Goal: Task Accomplishment & Management: Manage account settings

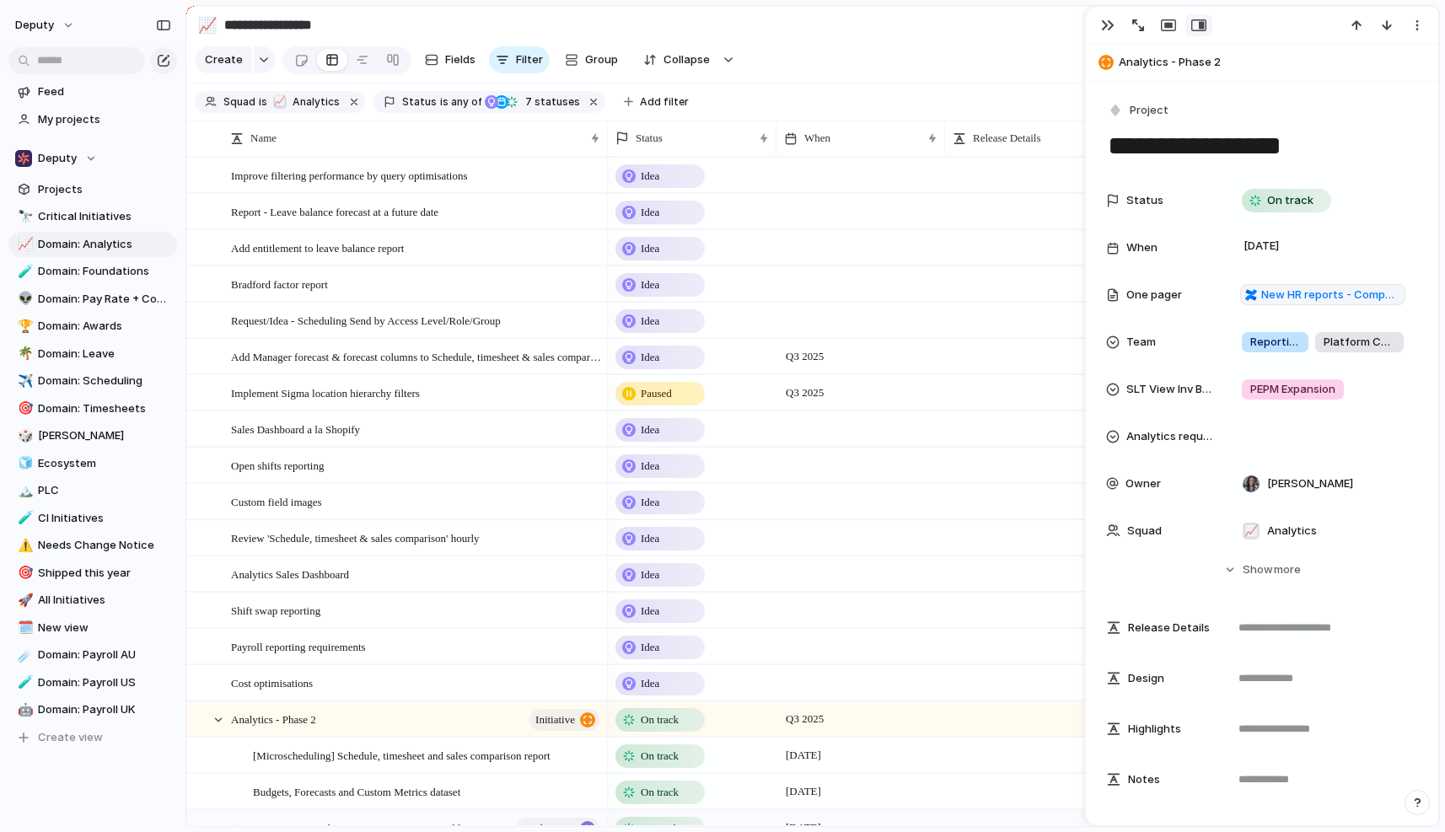
scroll to position [885, 0]
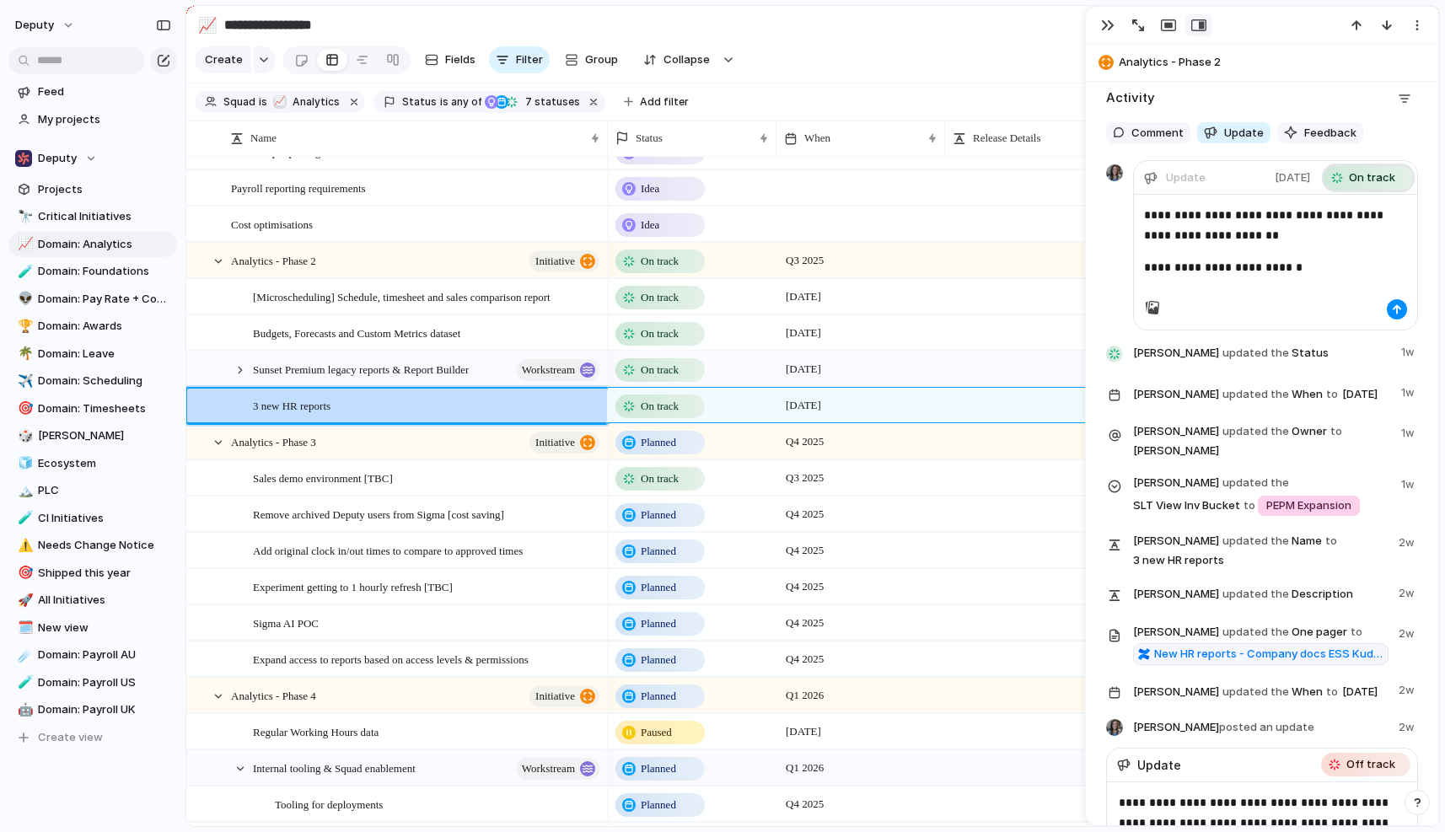
click at [1371, 175] on span "On track" at bounding box center [1372, 177] width 46 height 17
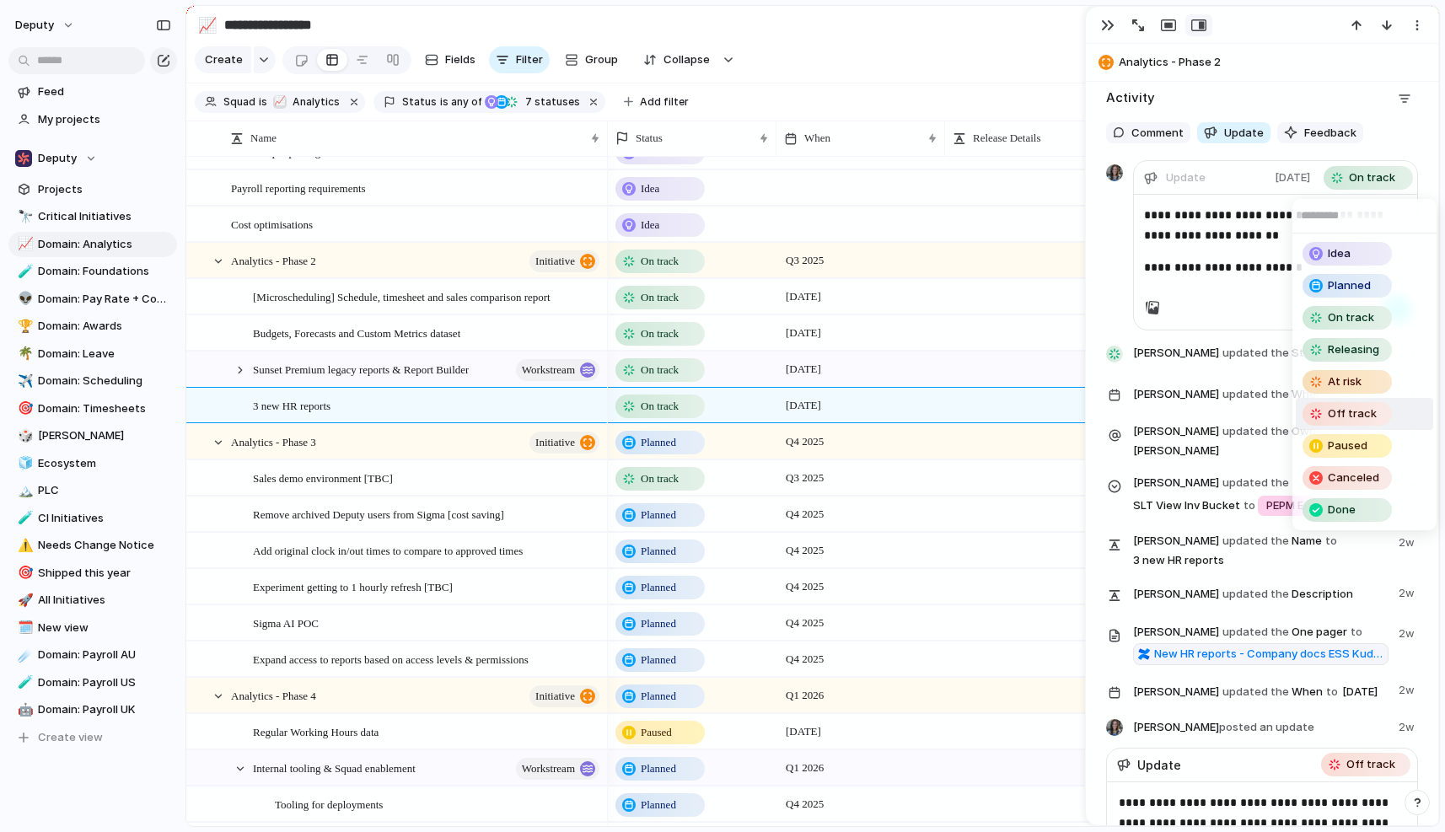
click at [1357, 418] on span "Off track" at bounding box center [1352, 414] width 49 height 17
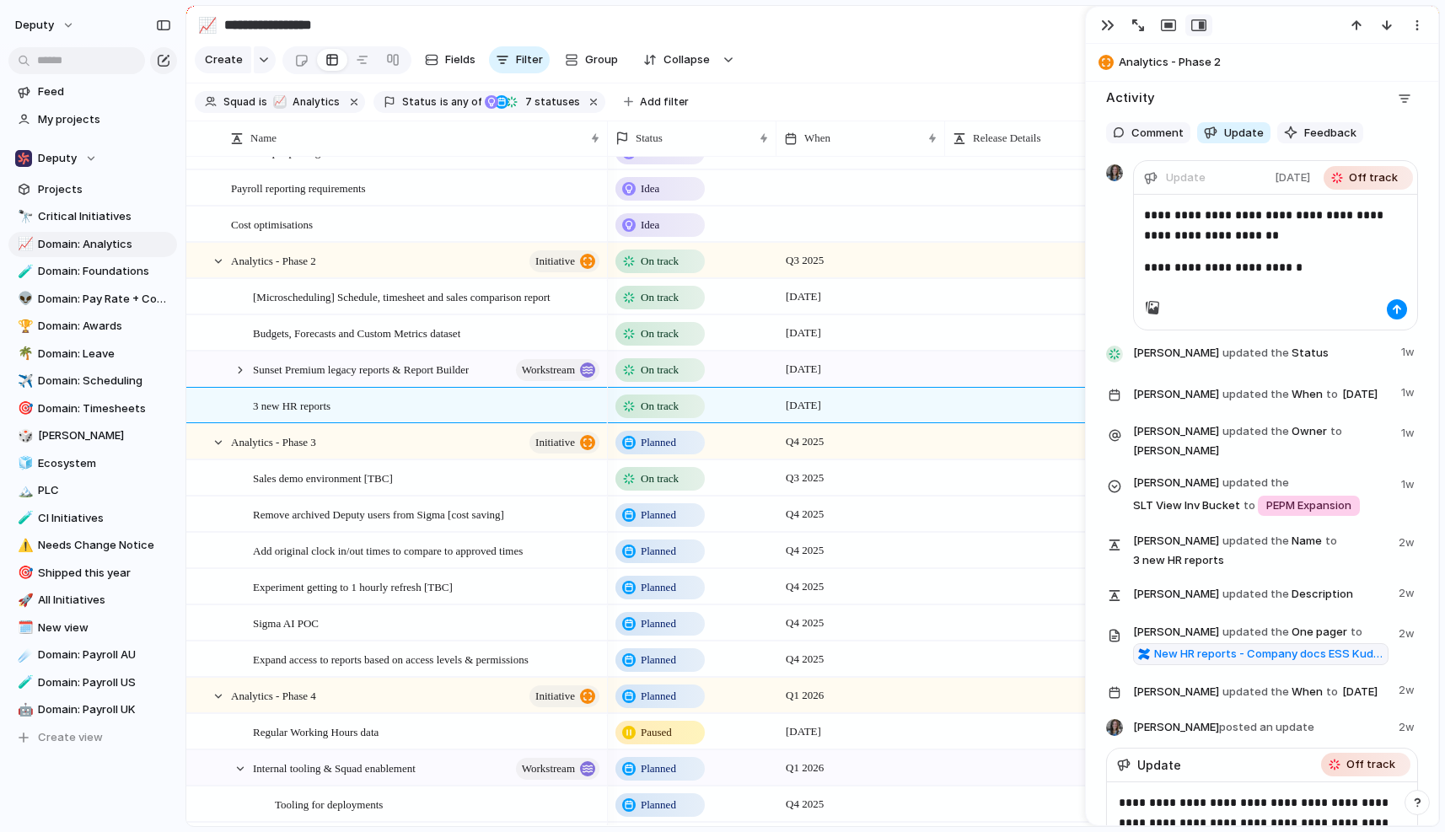
click at [1303, 277] on p "**********" at bounding box center [1275, 267] width 263 height 20
click at [1395, 308] on div "button" at bounding box center [1397, 309] width 10 height 10
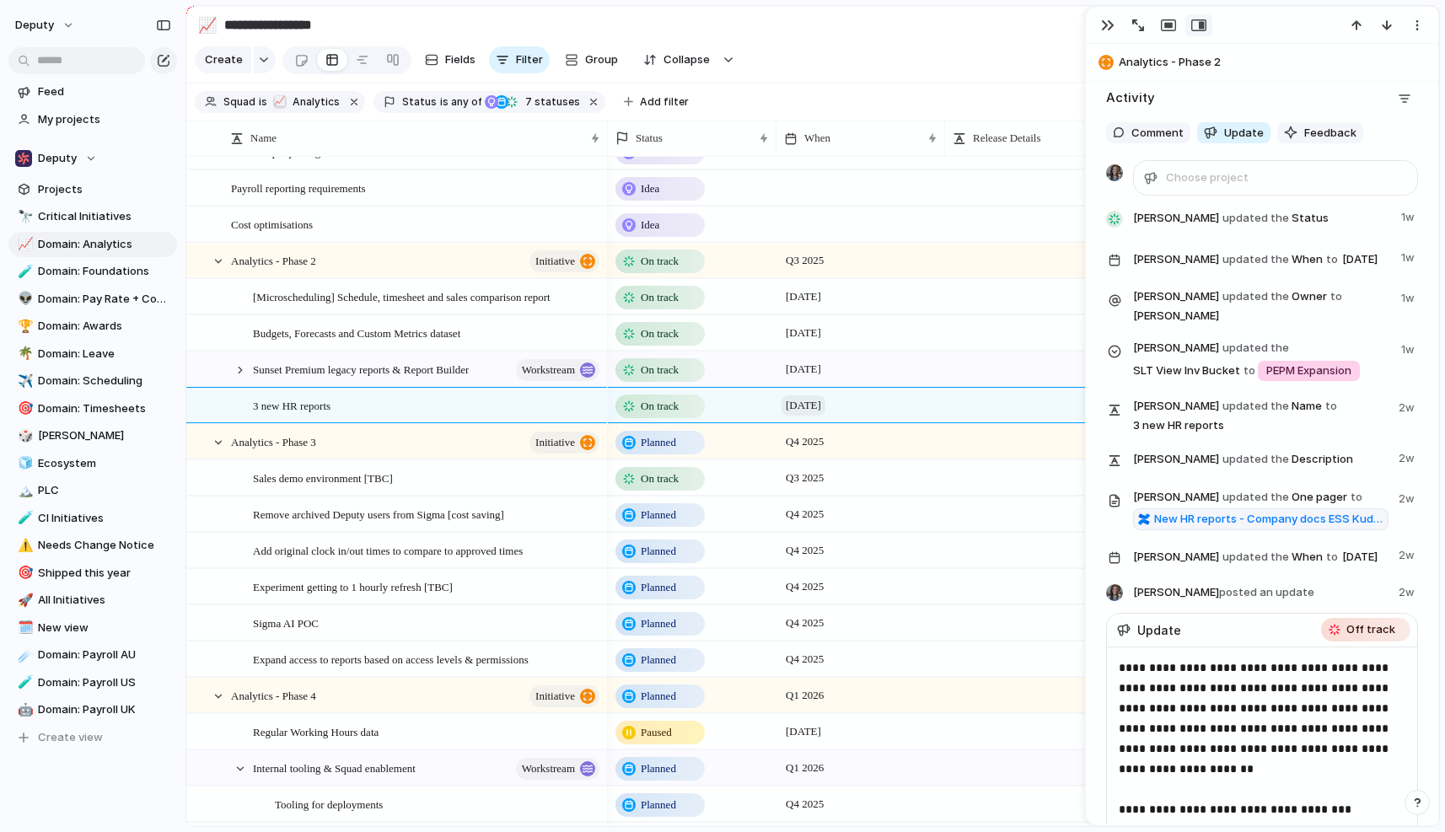
click at [804, 409] on span "[DATE]" at bounding box center [804, 405] width 44 height 20
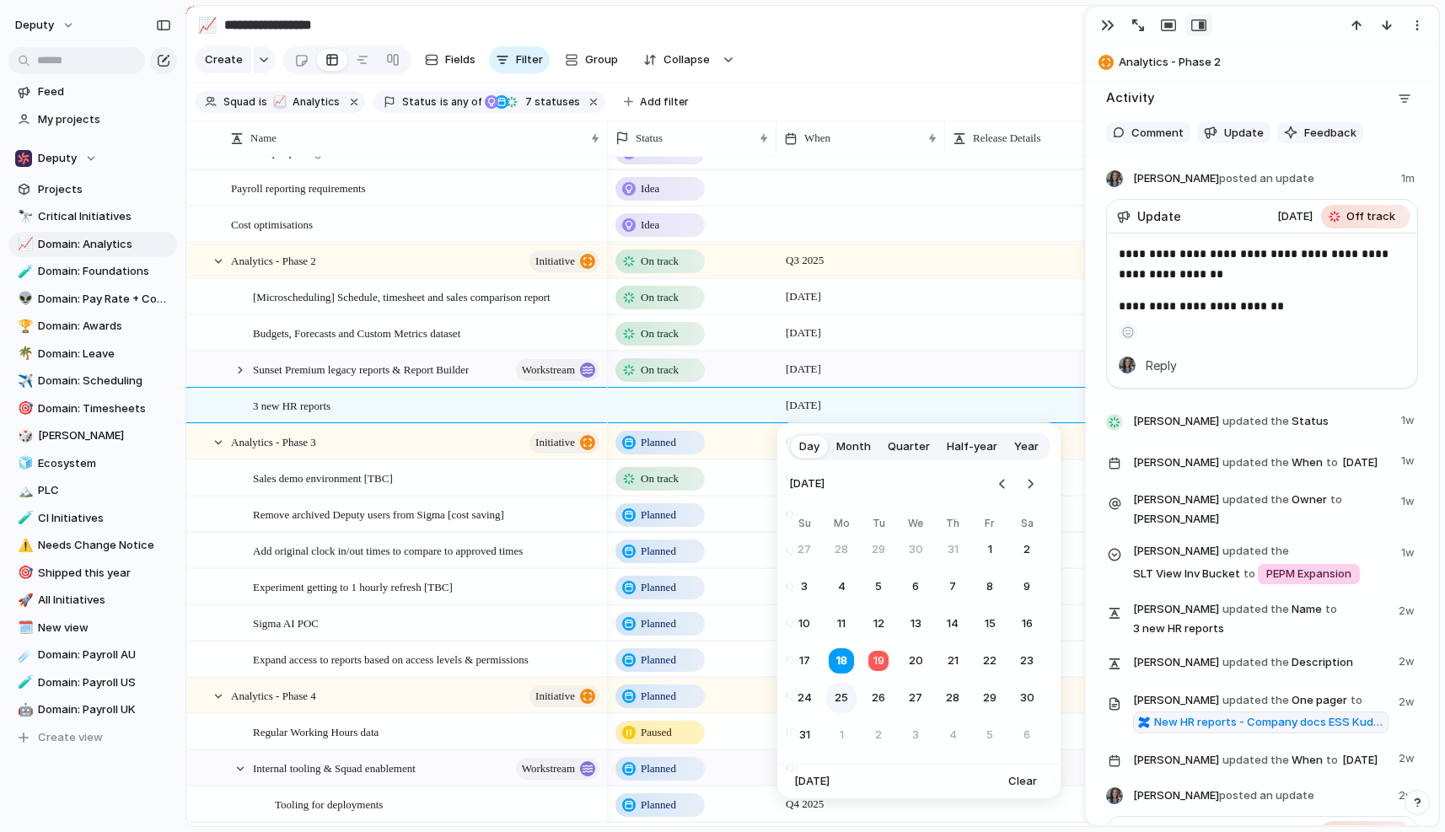
click at [847, 702] on button "25" at bounding box center [841, 698] width 30 height 30
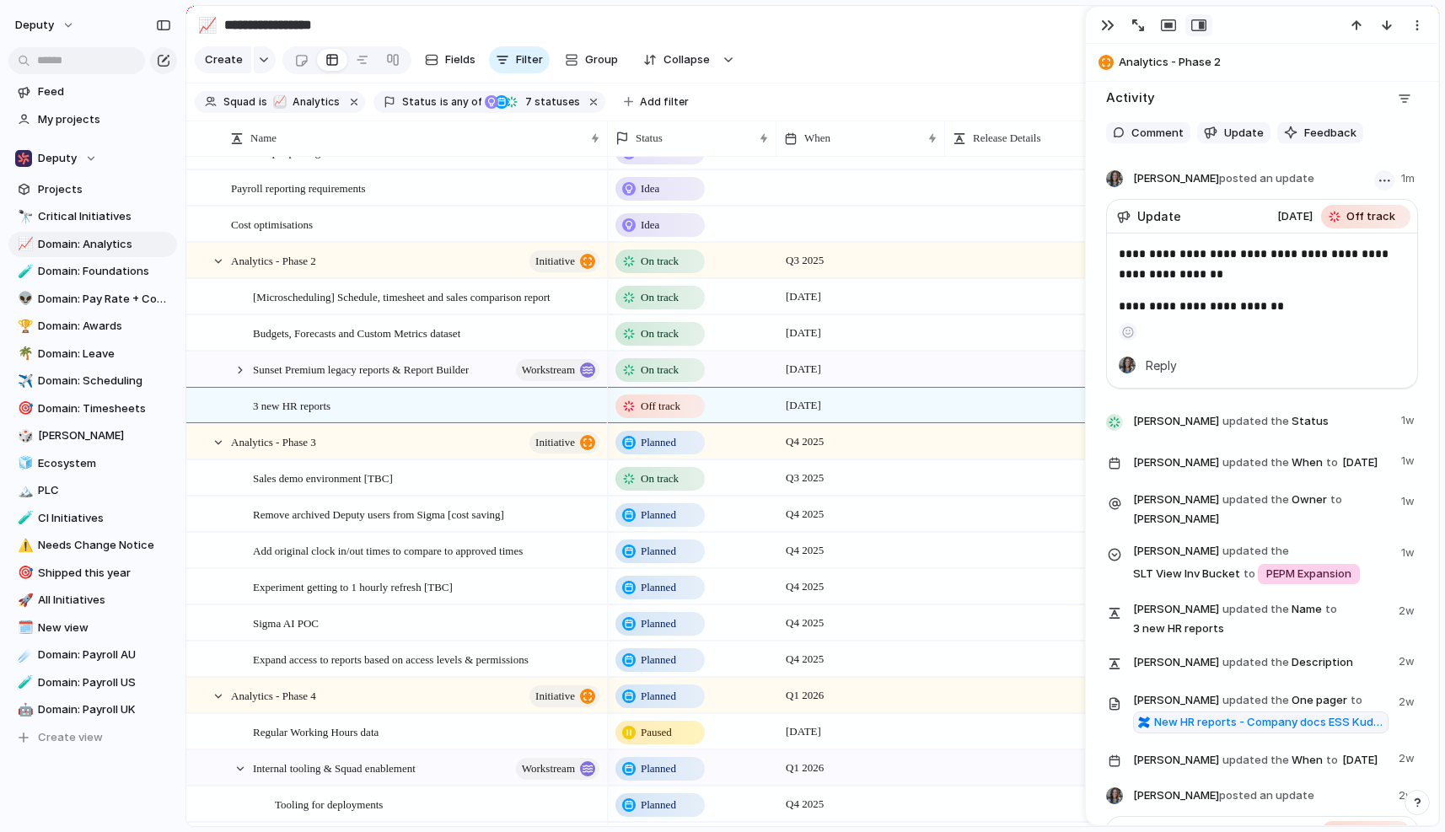
click at [1379, 180] on div "button" at bounding box center [1384, 181] width 11 height 3
click at [1408, 169] on div "Edit Delete" at bounding box center [722, 416] width 1445 height 832
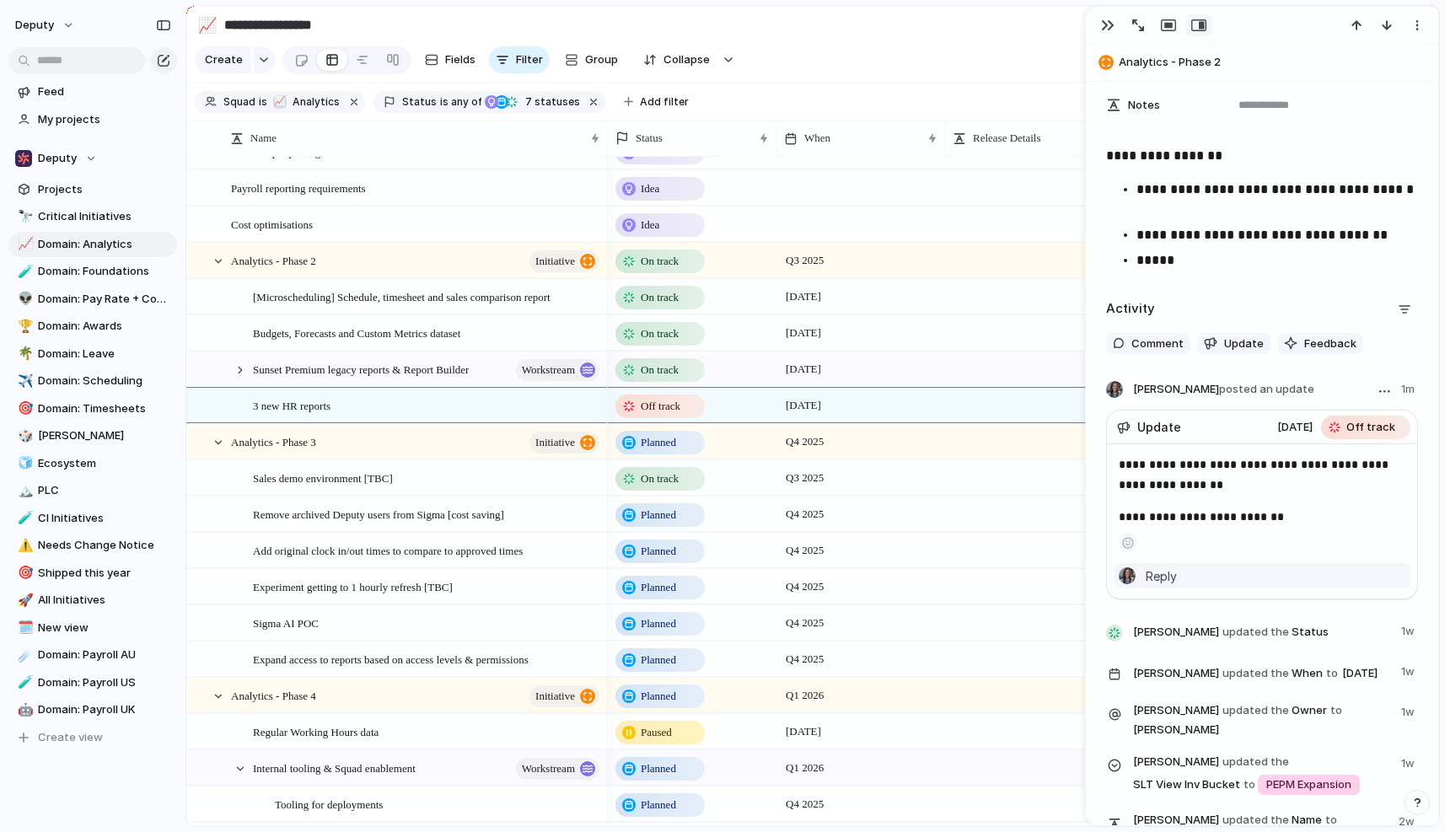
scroll to position [683, 0]
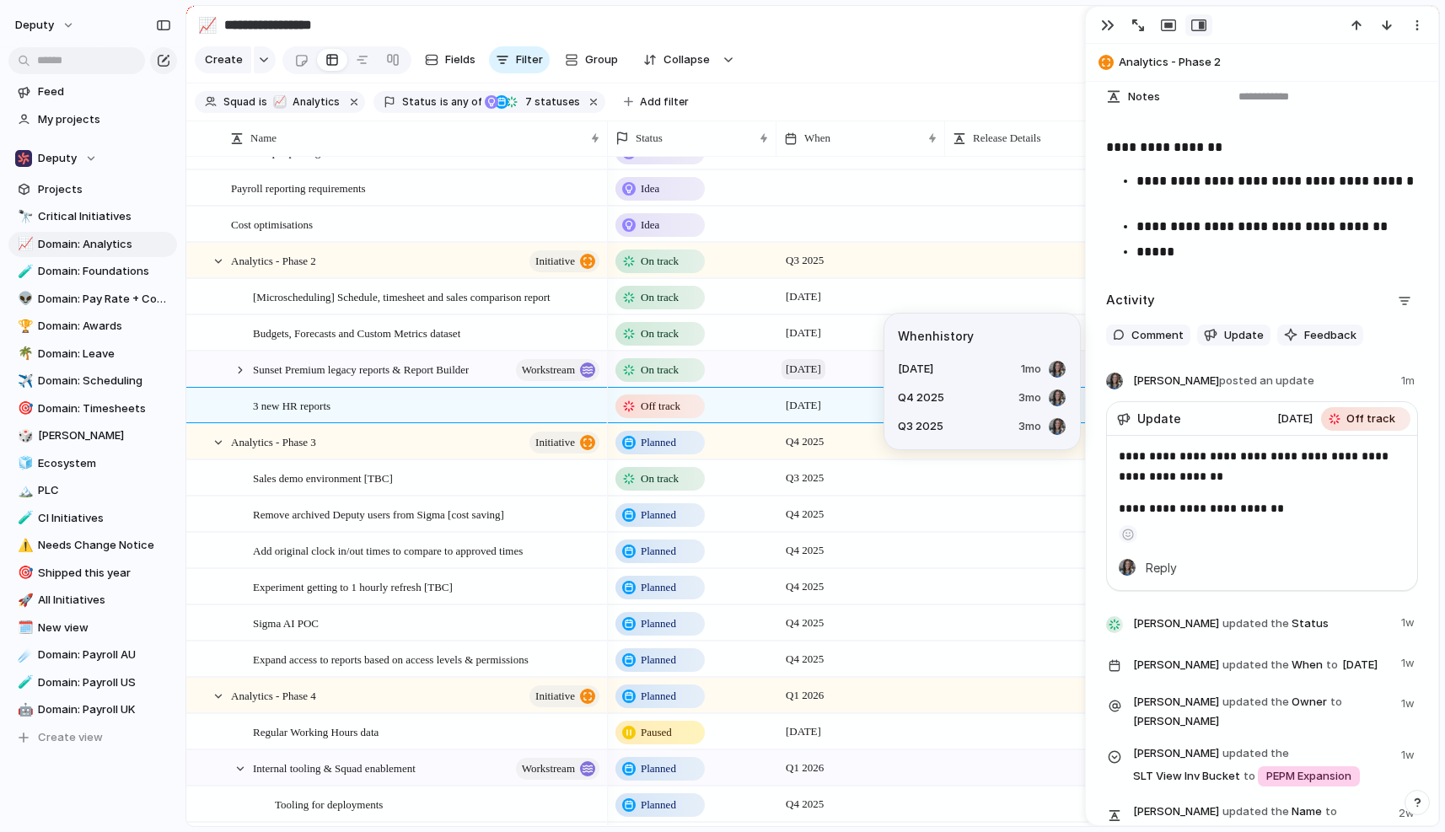
click at [817, 363] on span "[DATE]" at bounding box center [804, 369] width 44 height 20
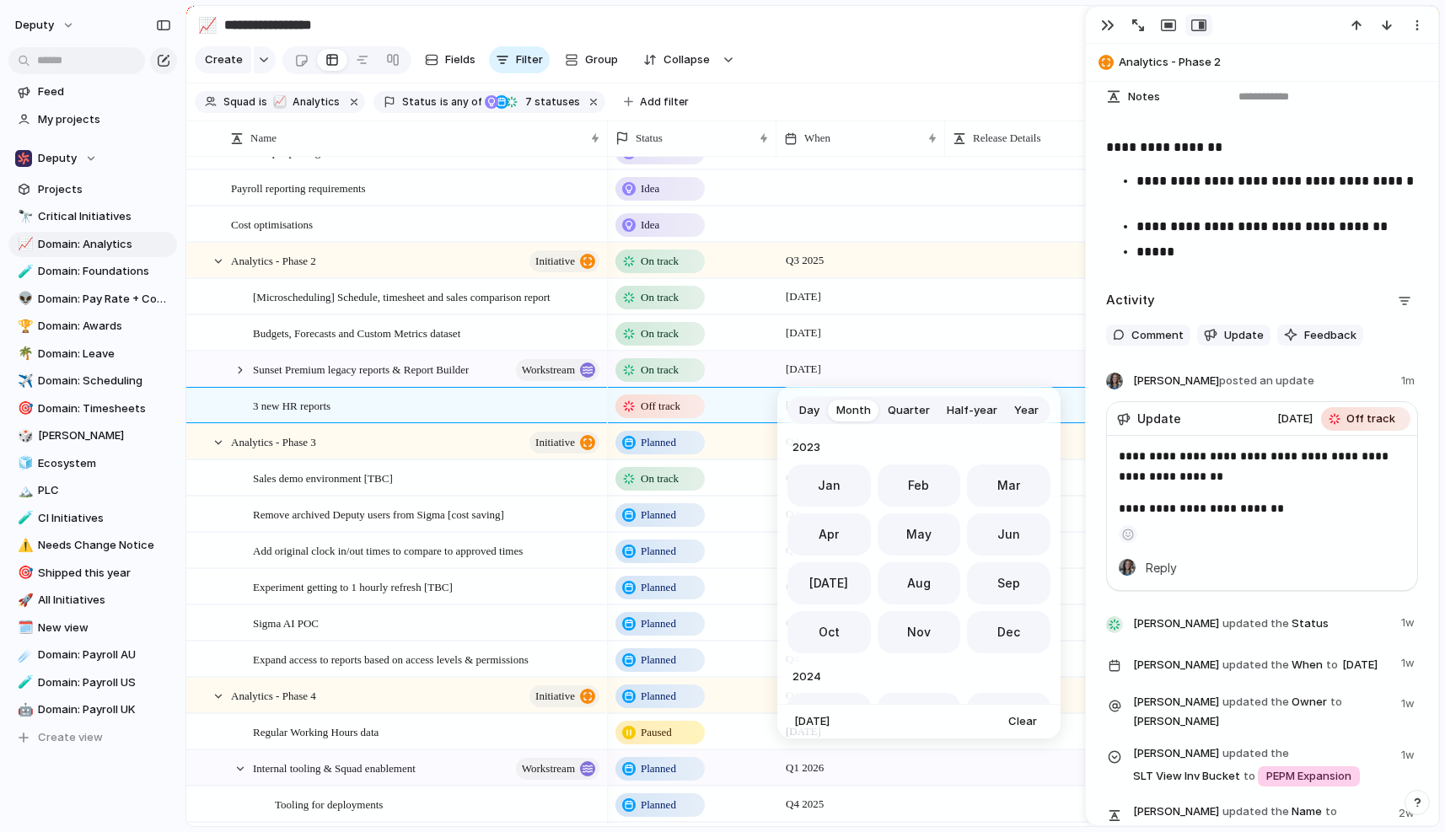
scroll to position [463, 0]
click at [809, 405] on span "Day" at bounding box center [809, 410] width 20 height 17
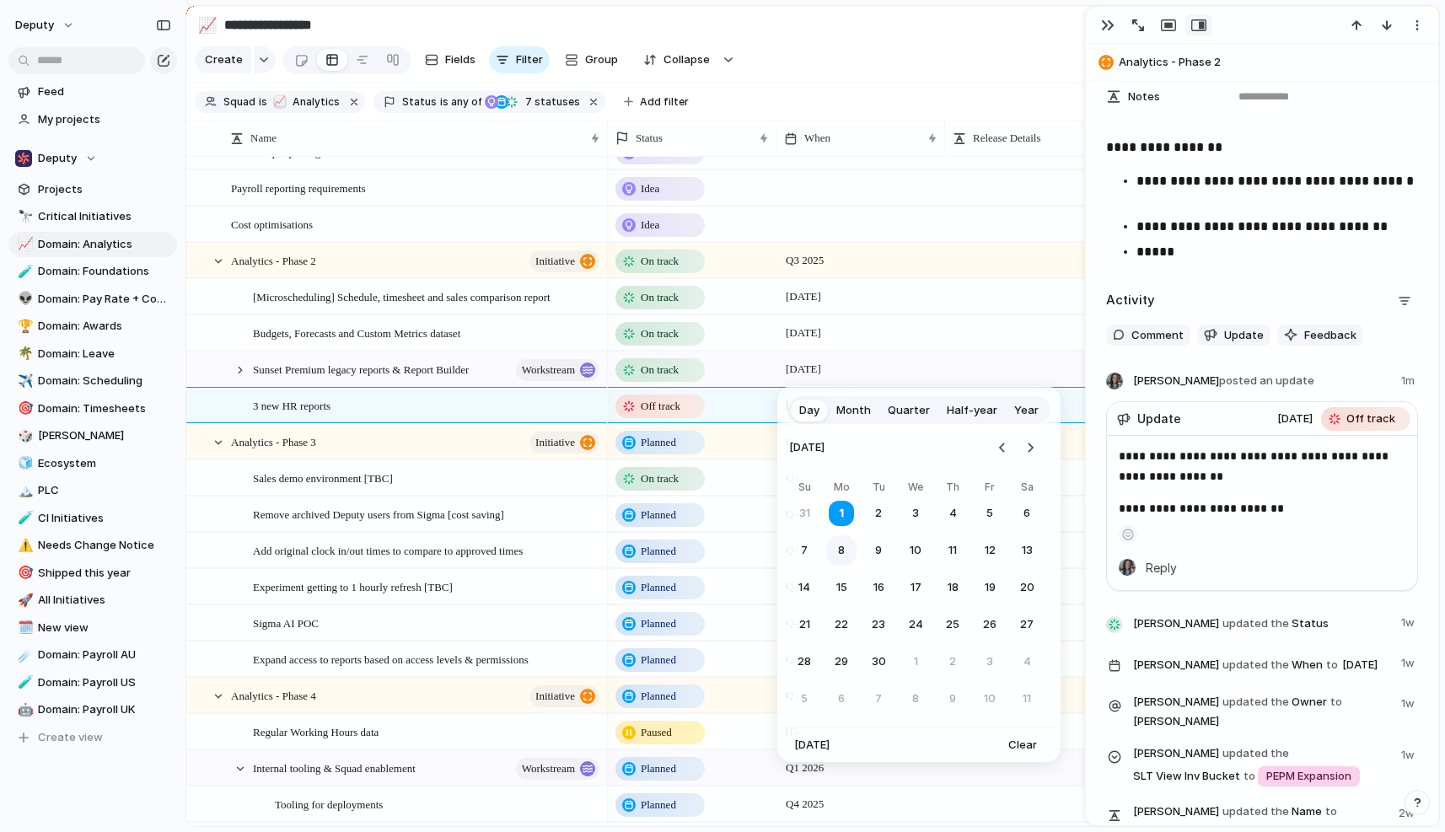
click at [838, 549] on button "8" at bounding box center [841, 550] width 30 height 30
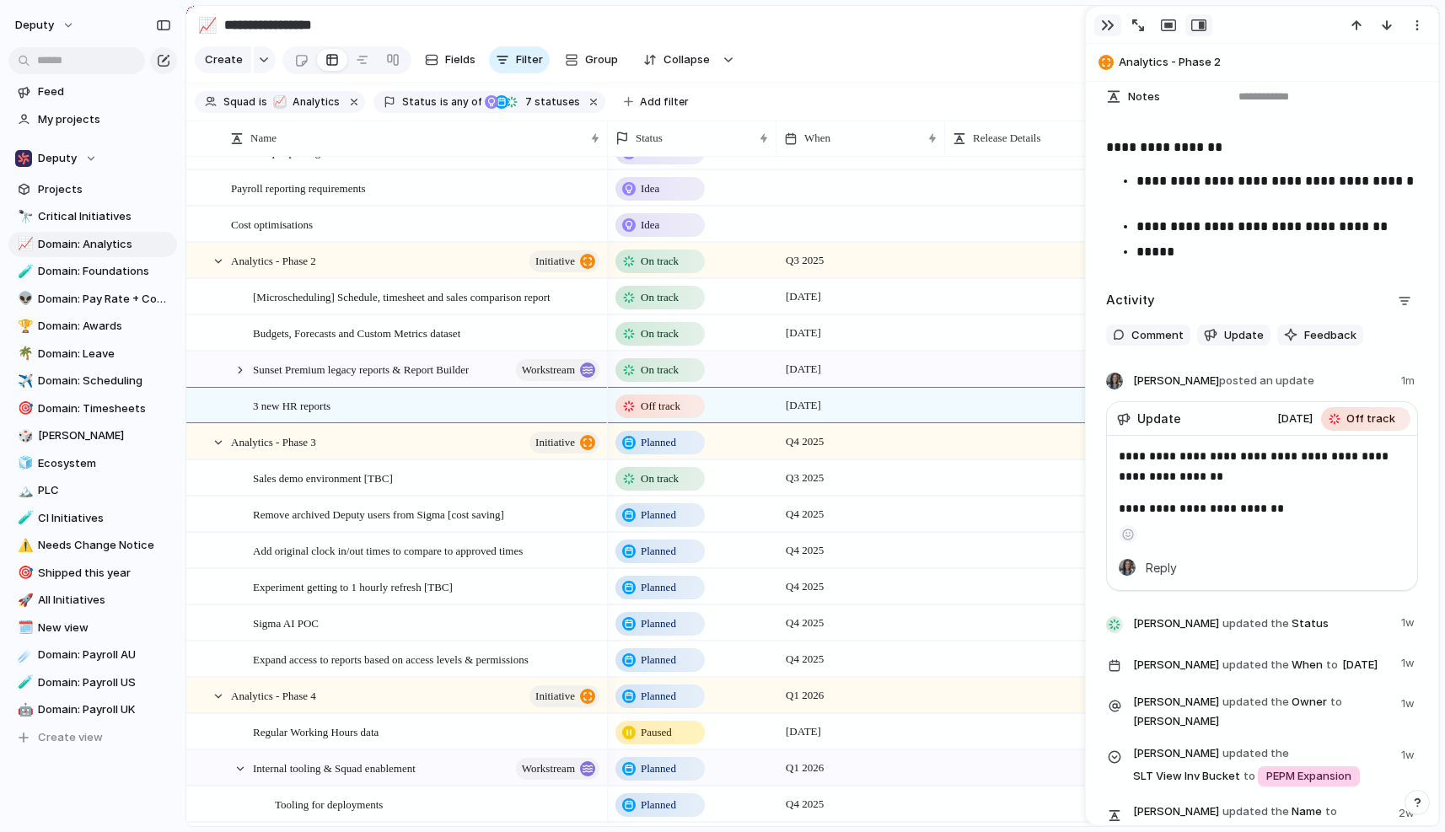
click at [1106, 29] on div "button" at bounding box center [1107, 25] width 13 height 13
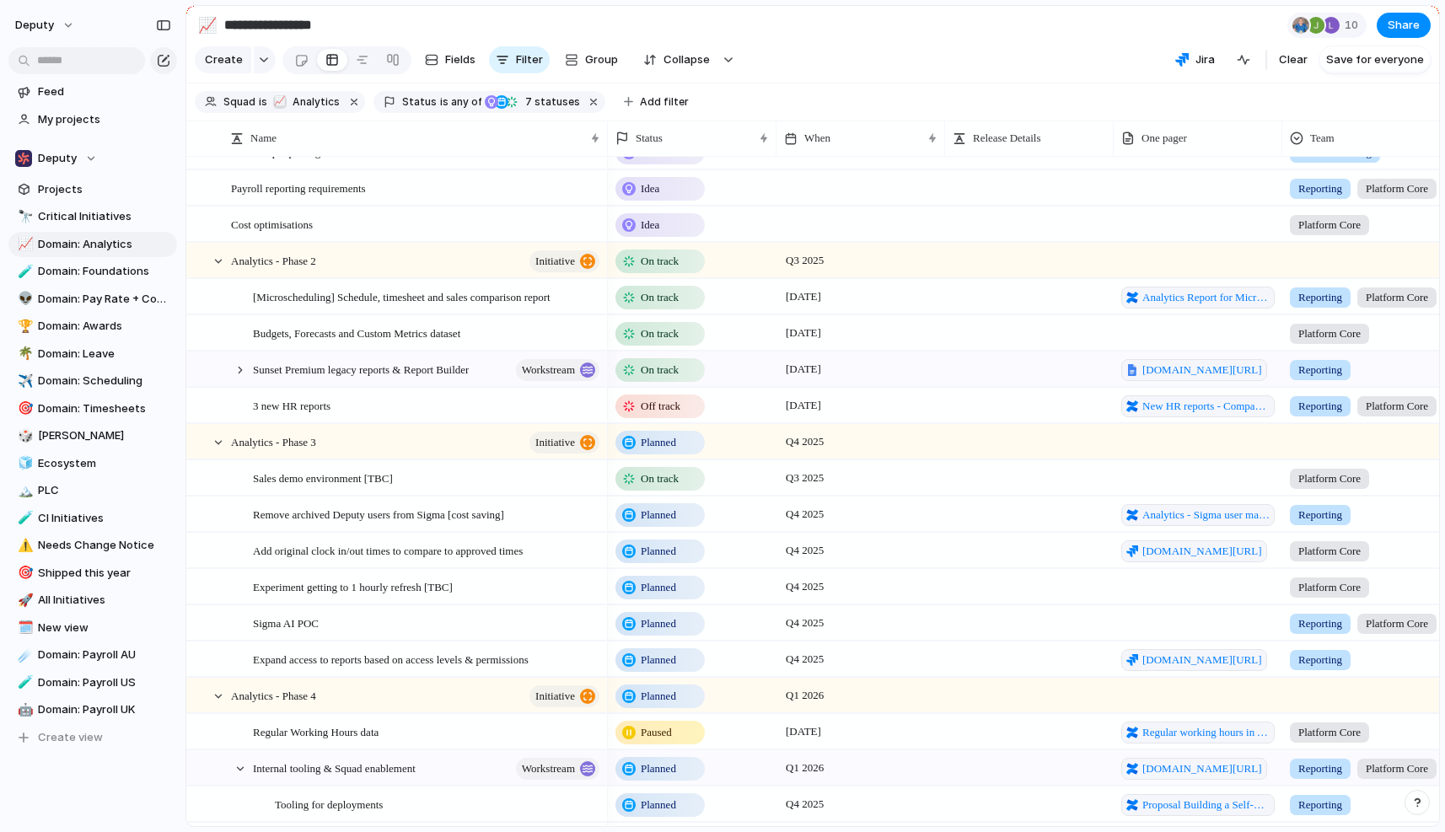
scroll to position [599, 0]
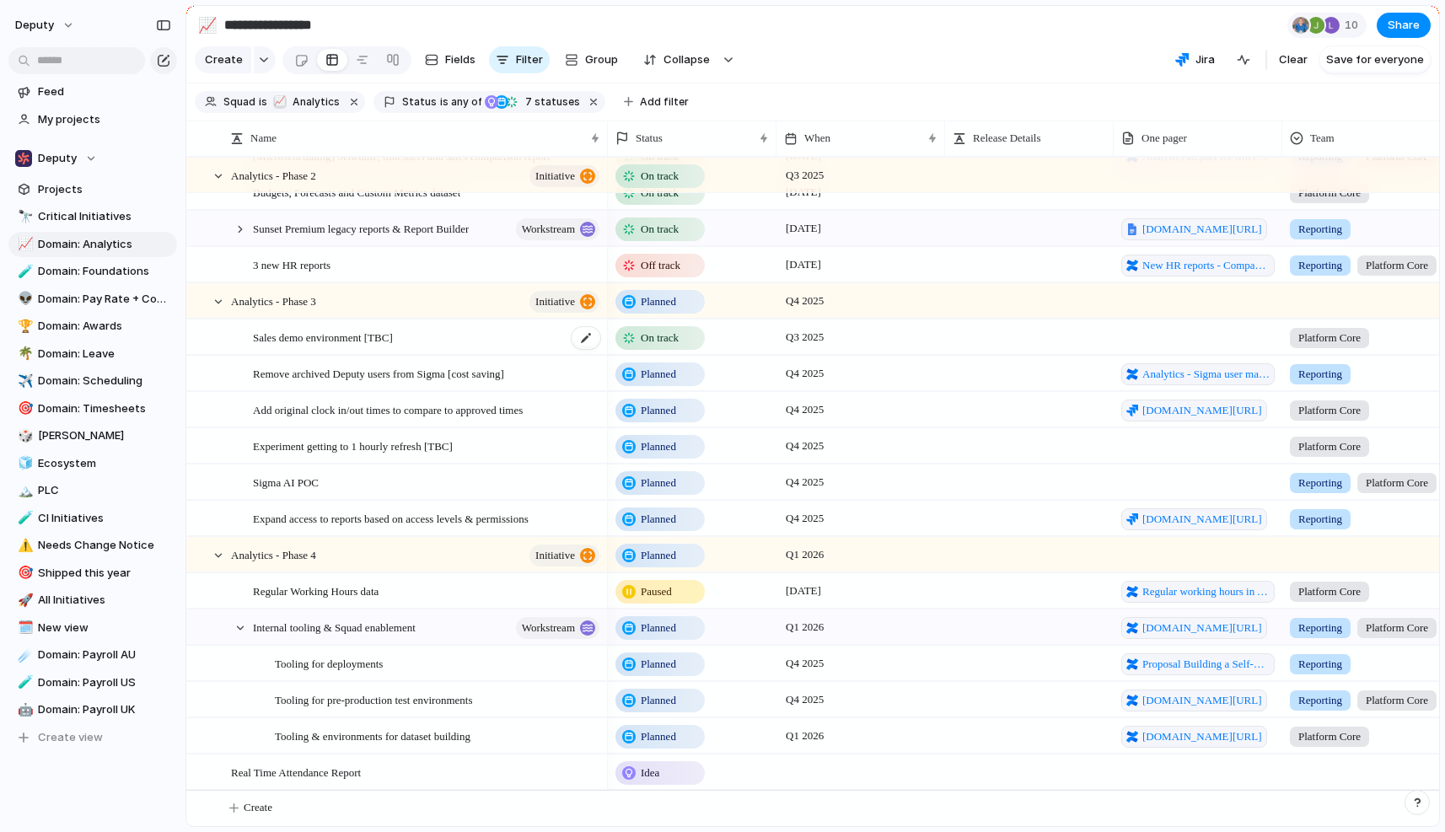
click at [513, 334] on div "Sales demo environment [TBC]" at bounding box center [427, 337] width 349 height 35
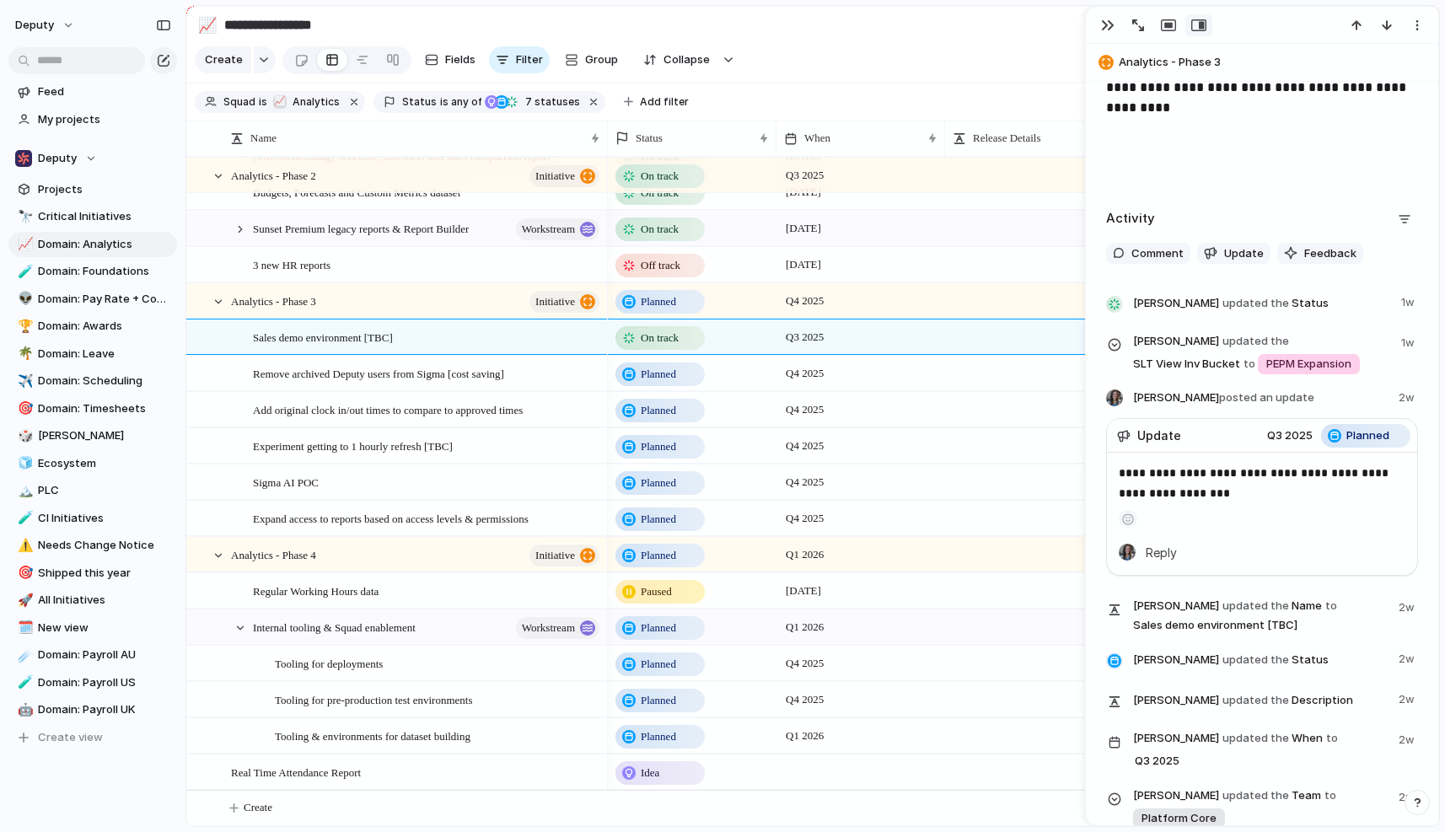
scroll to position [750, 0]
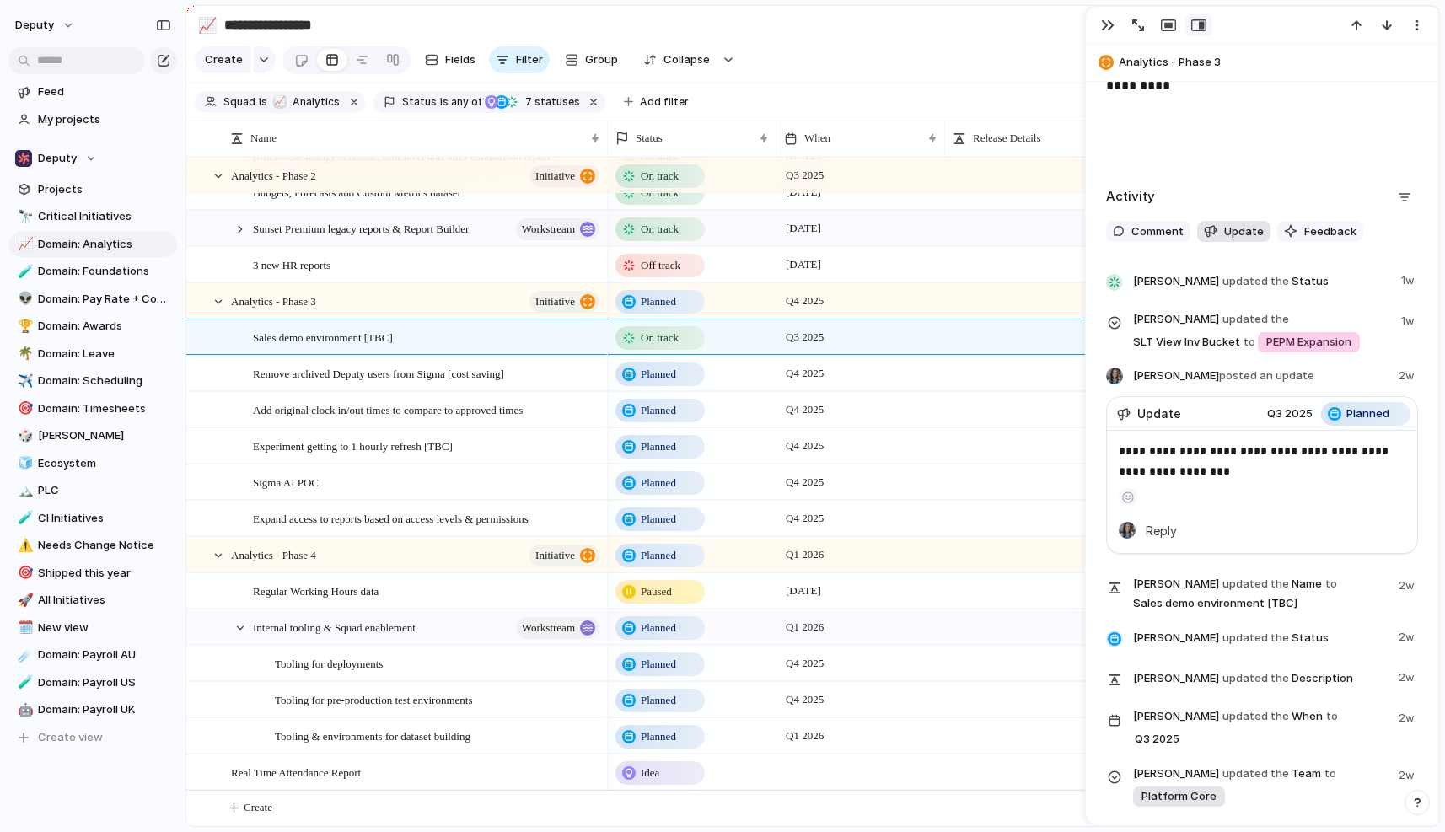
click at [1235, 225] on span "Update" at bounding box center [1244, 231] width 40 height 17
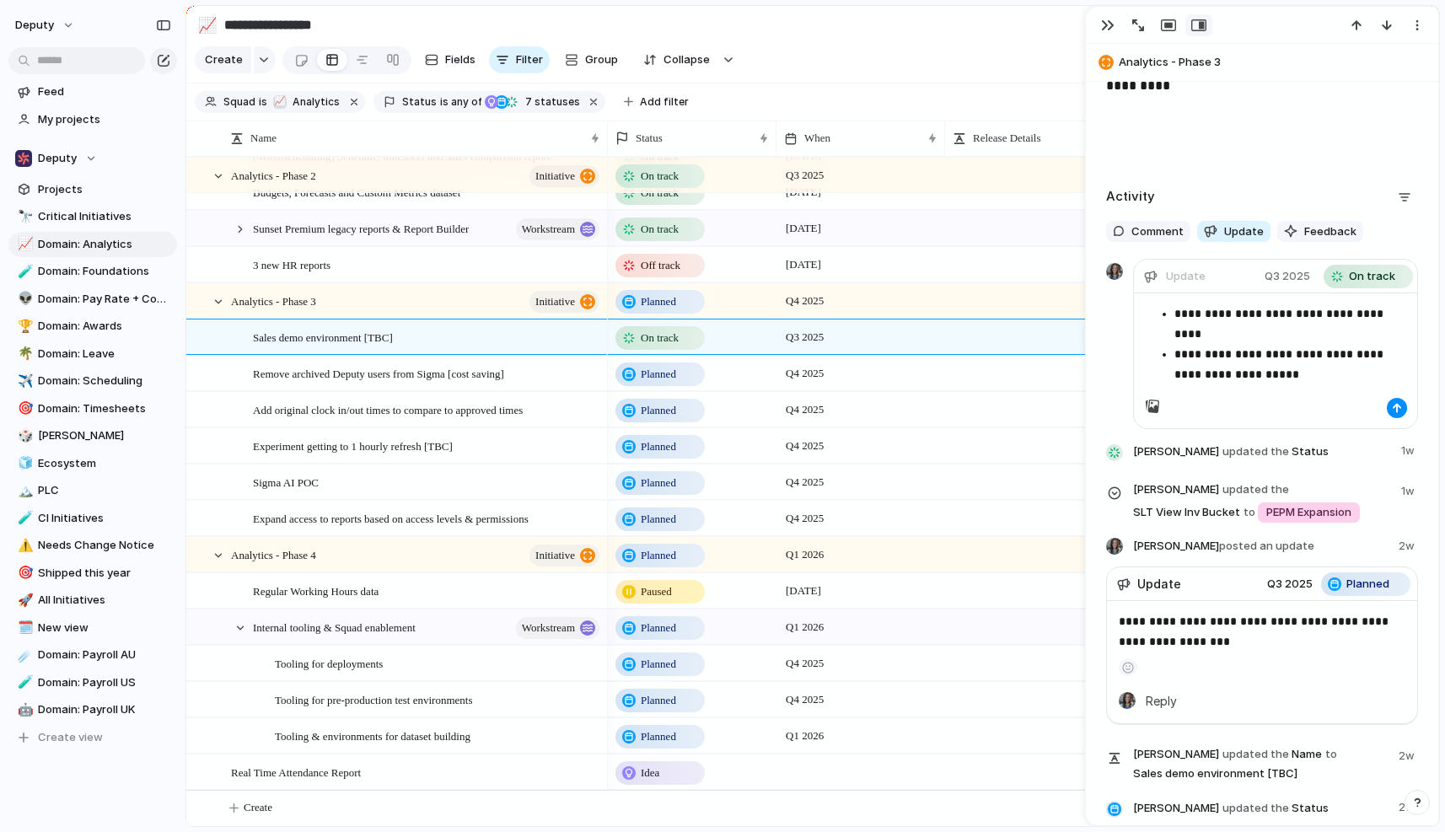
click at [1371, 358] on p "**********" at bounding box center [1291, 364] width 233 height 40
copy p "*********"
click at [1343, 381] on p "**********" at bounding box center [1291, 364] width 233 height 40
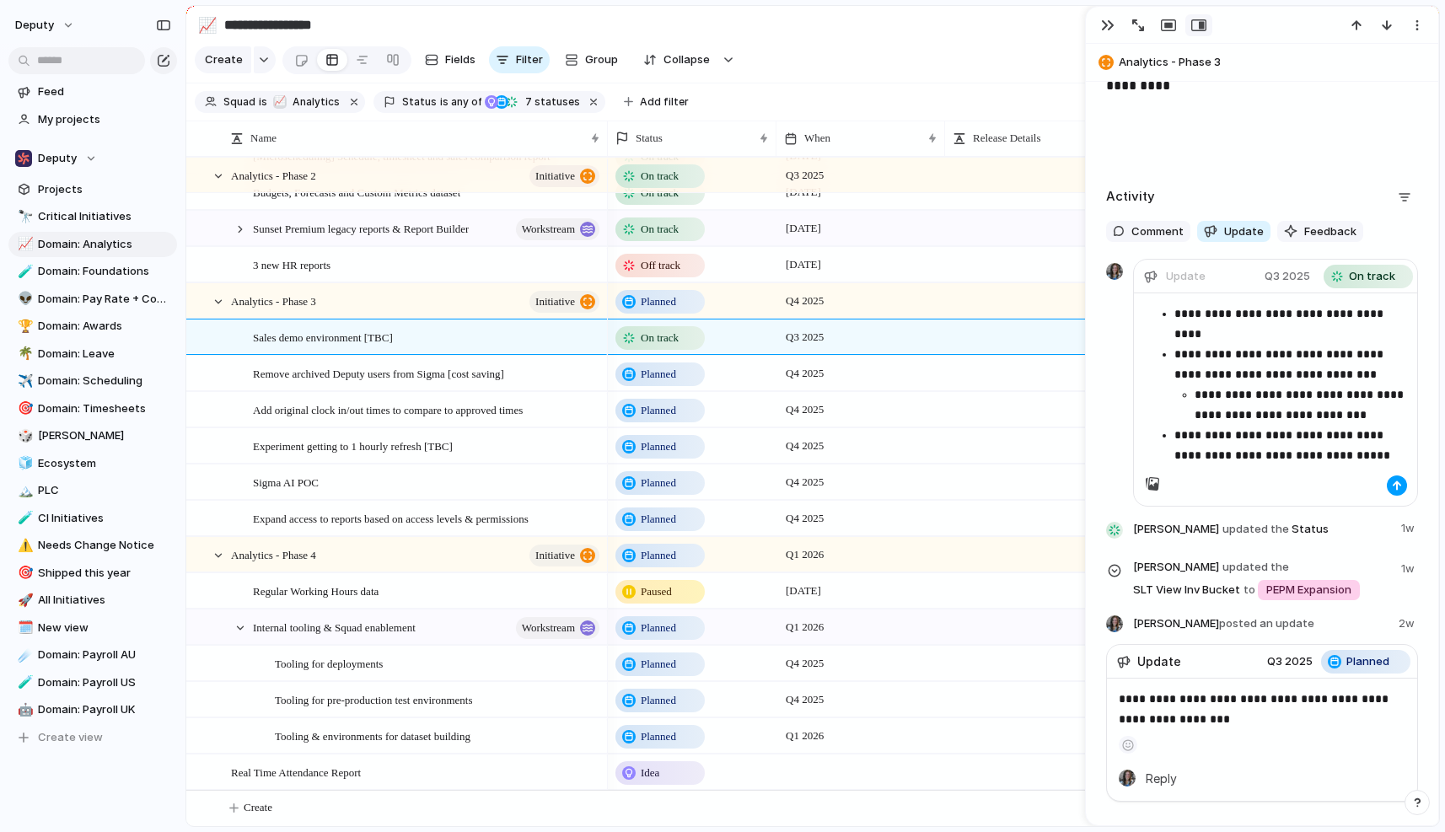
click at [1397, 485] on div "button" at bounding box center [1397, 486] width 10 height 10
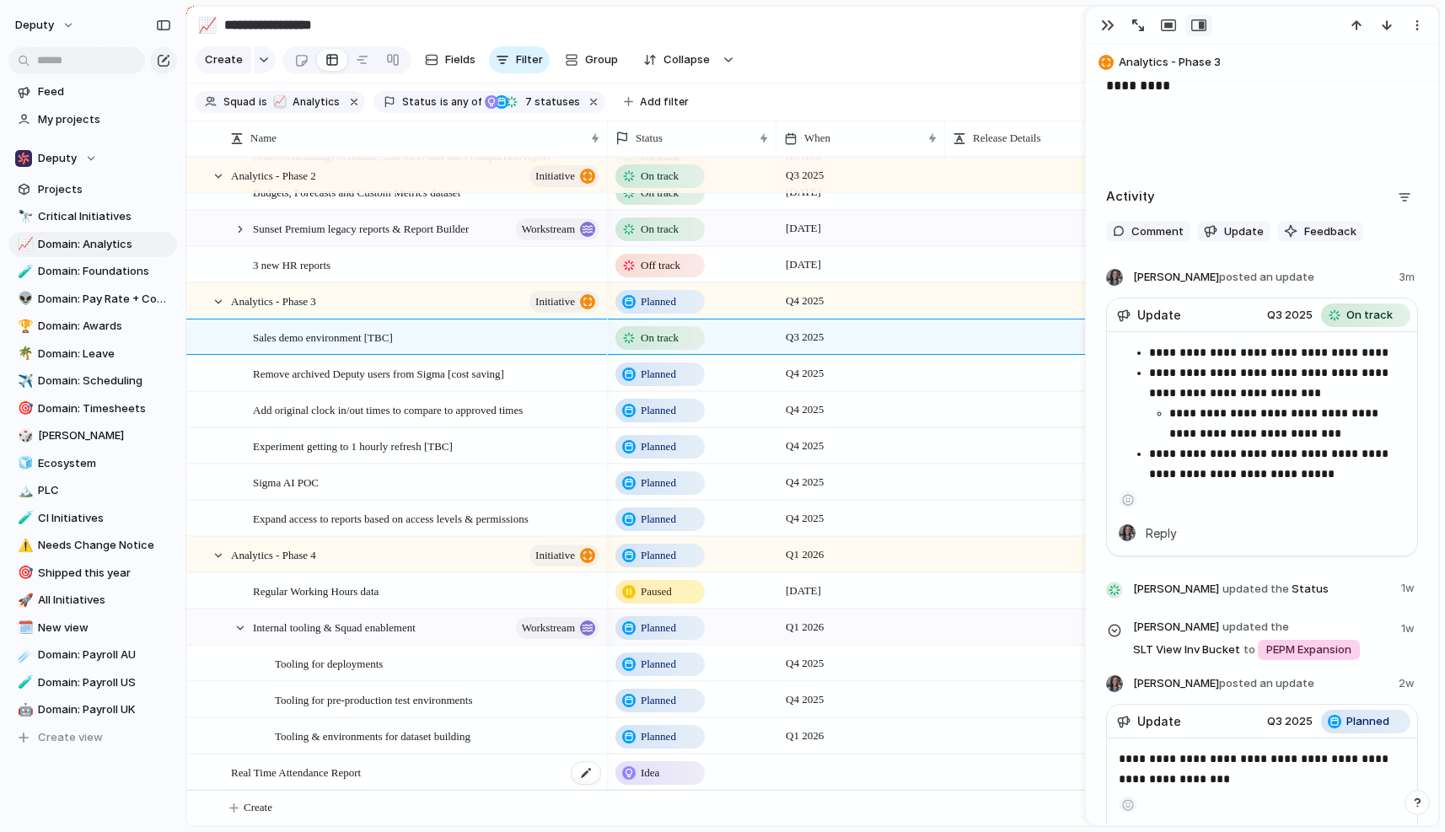
click at [508, 766] on div "Real Time Attendance Report" at bounding box center [416, 772] width 371 height 35
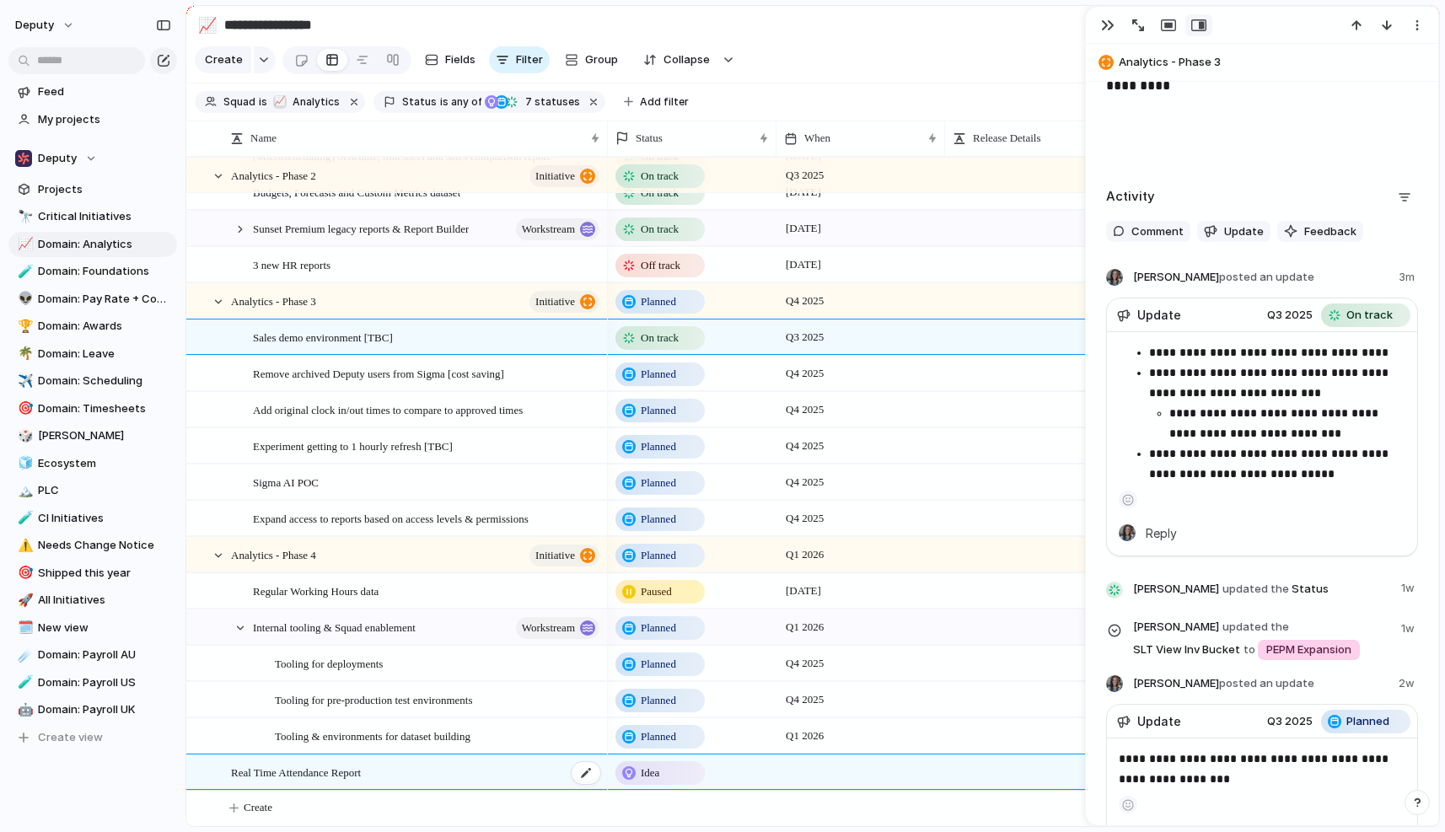
type textarea "**********"
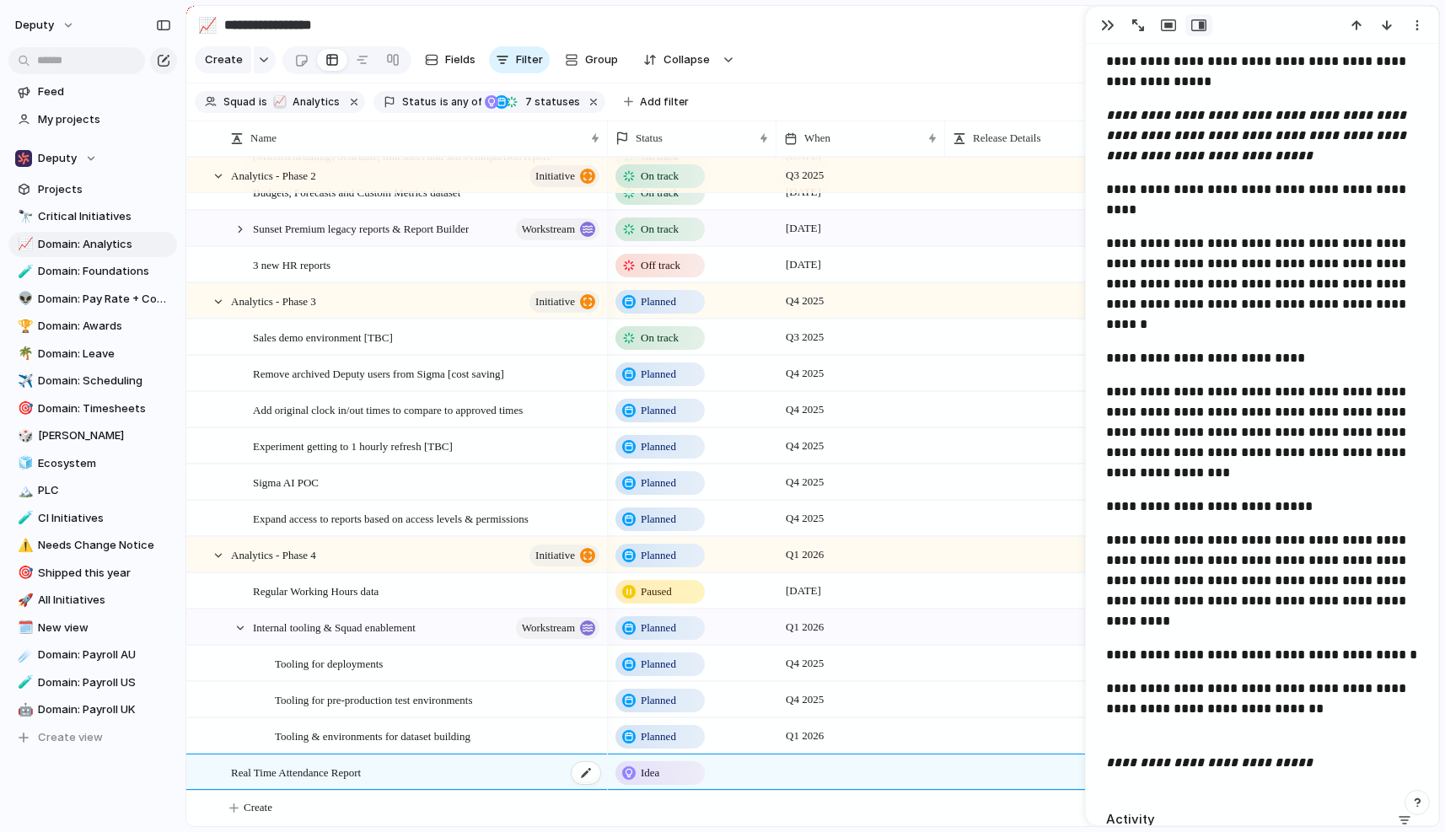
scroll to position [1391, 0]
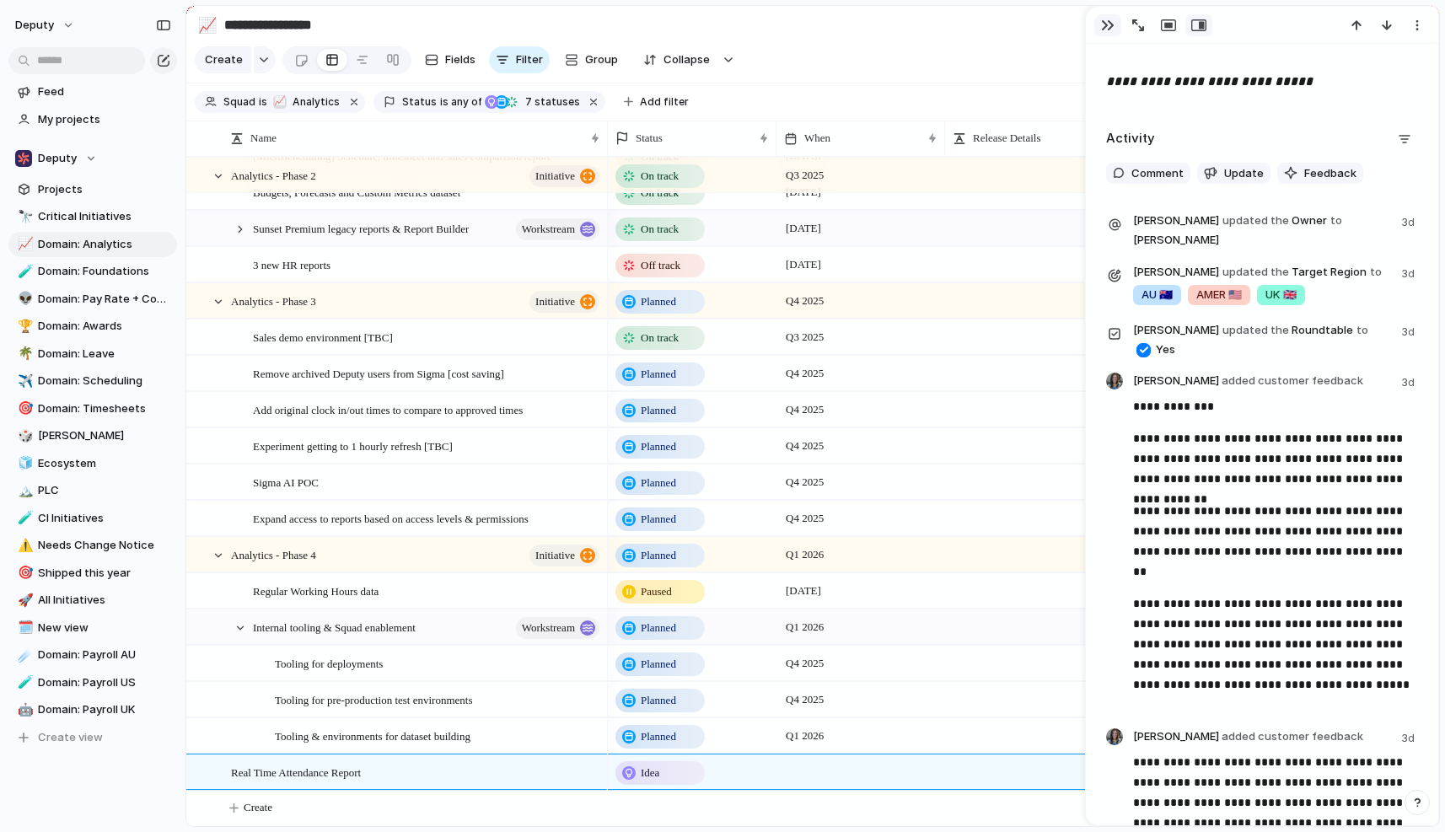
click at [1113, 19] on div "button" at bounding box center [1107, 25] width 13 height 13
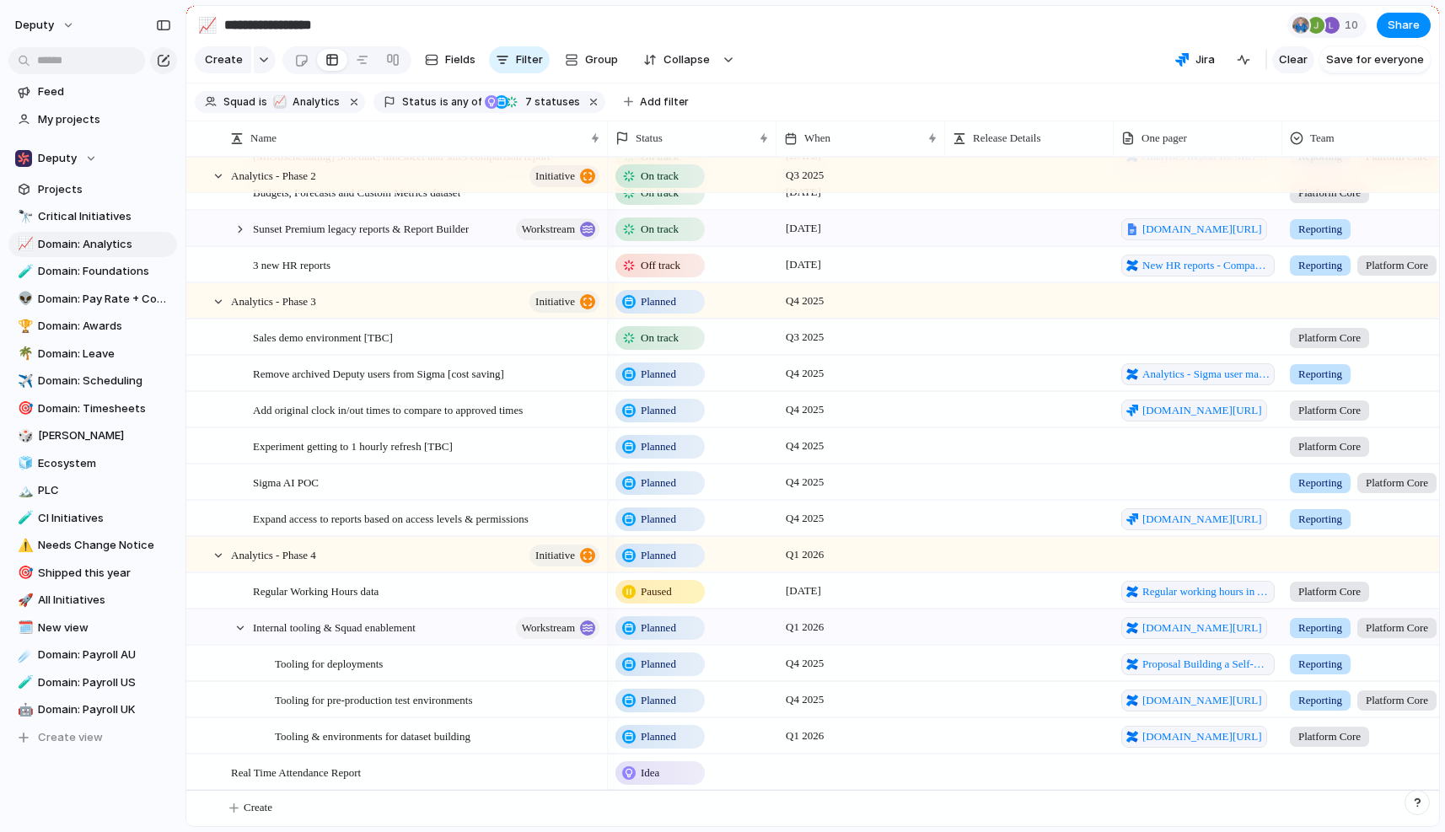
click at [1304, 59] on span "Clear" at bounding box center [1293, 59] width 29 height 17
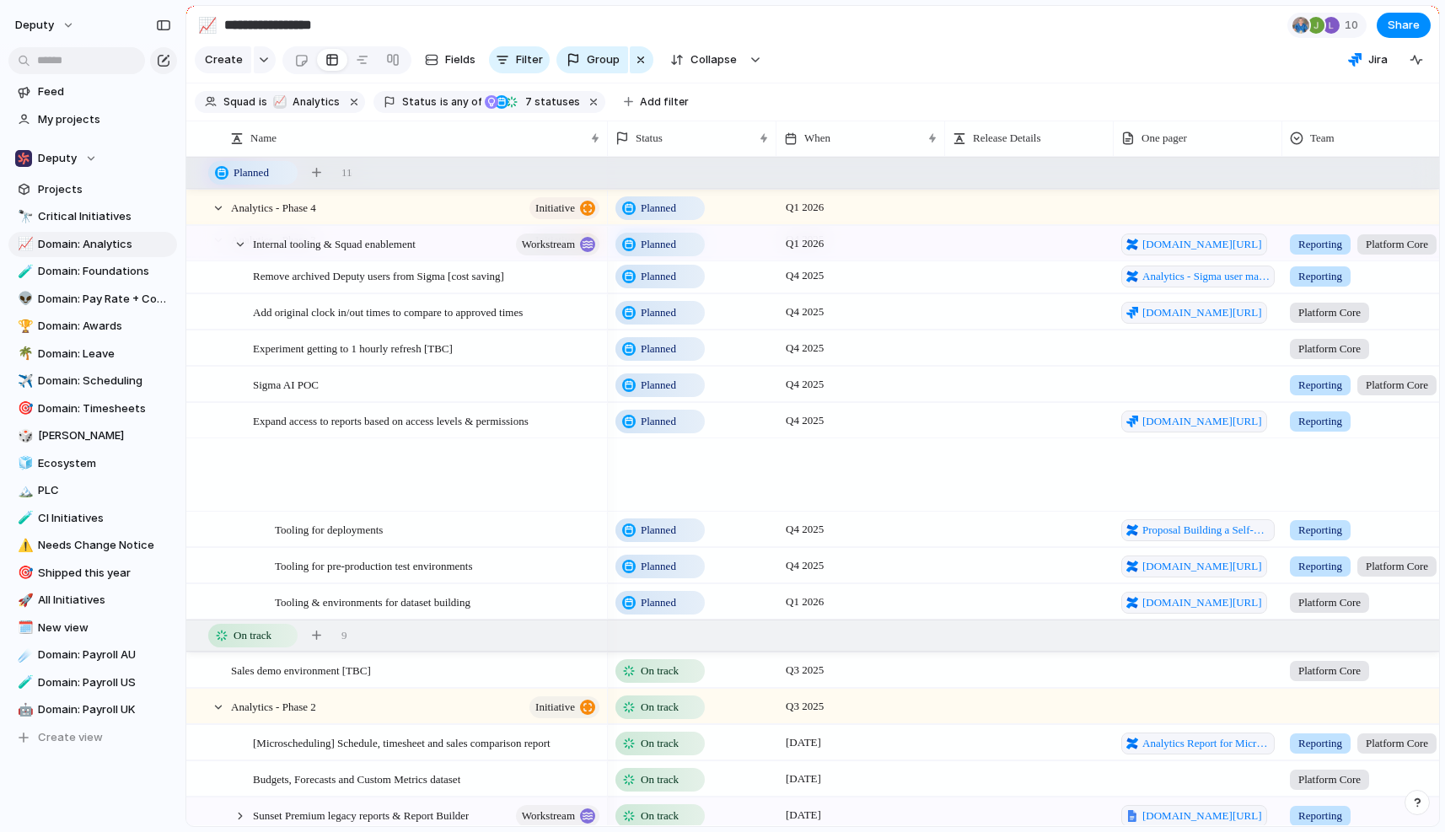
scroll to position [67, 0]
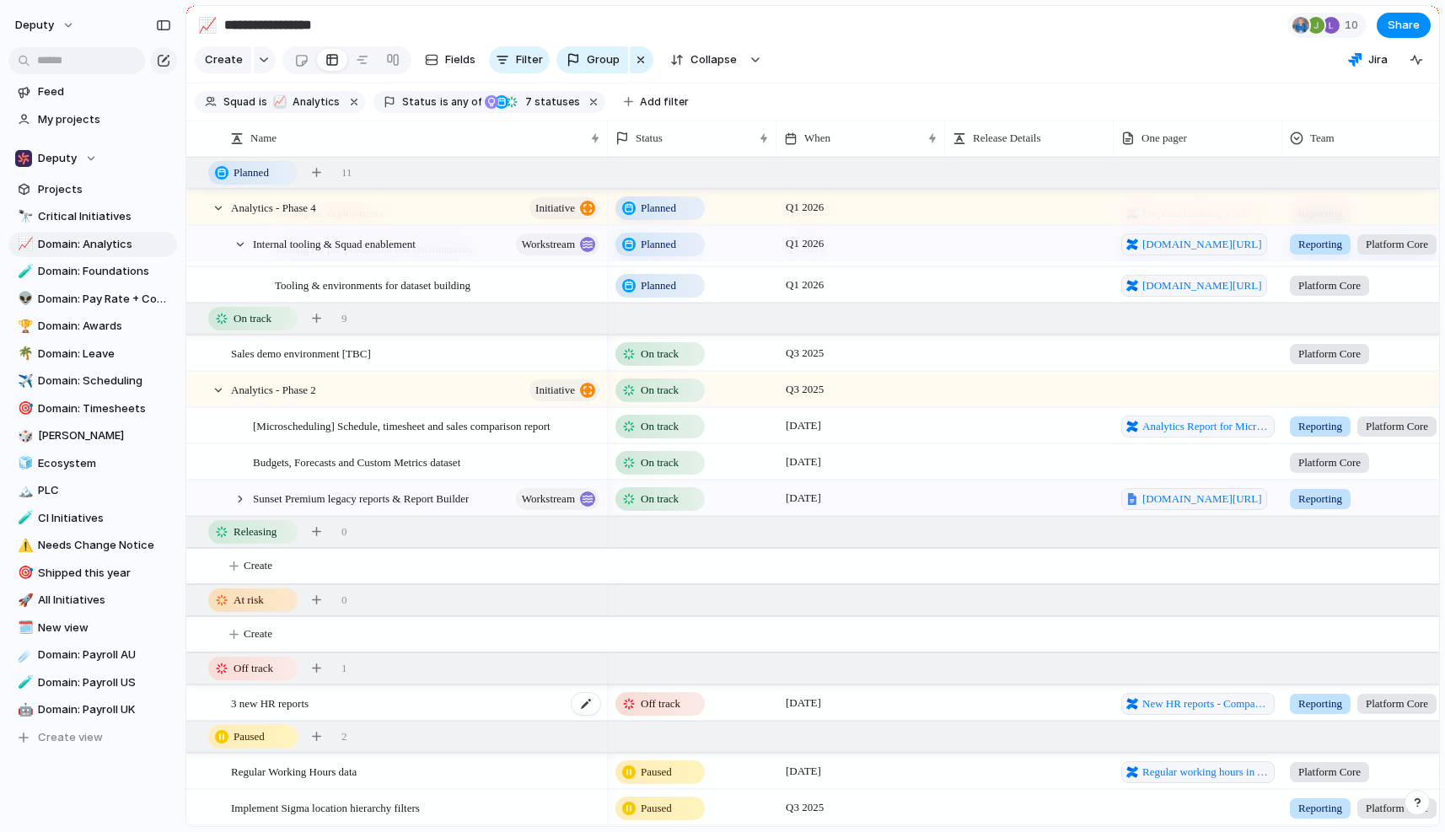
click at [480, 707] on div "3 new HR reports" at bounding box center [416, 703] width 371 height 35
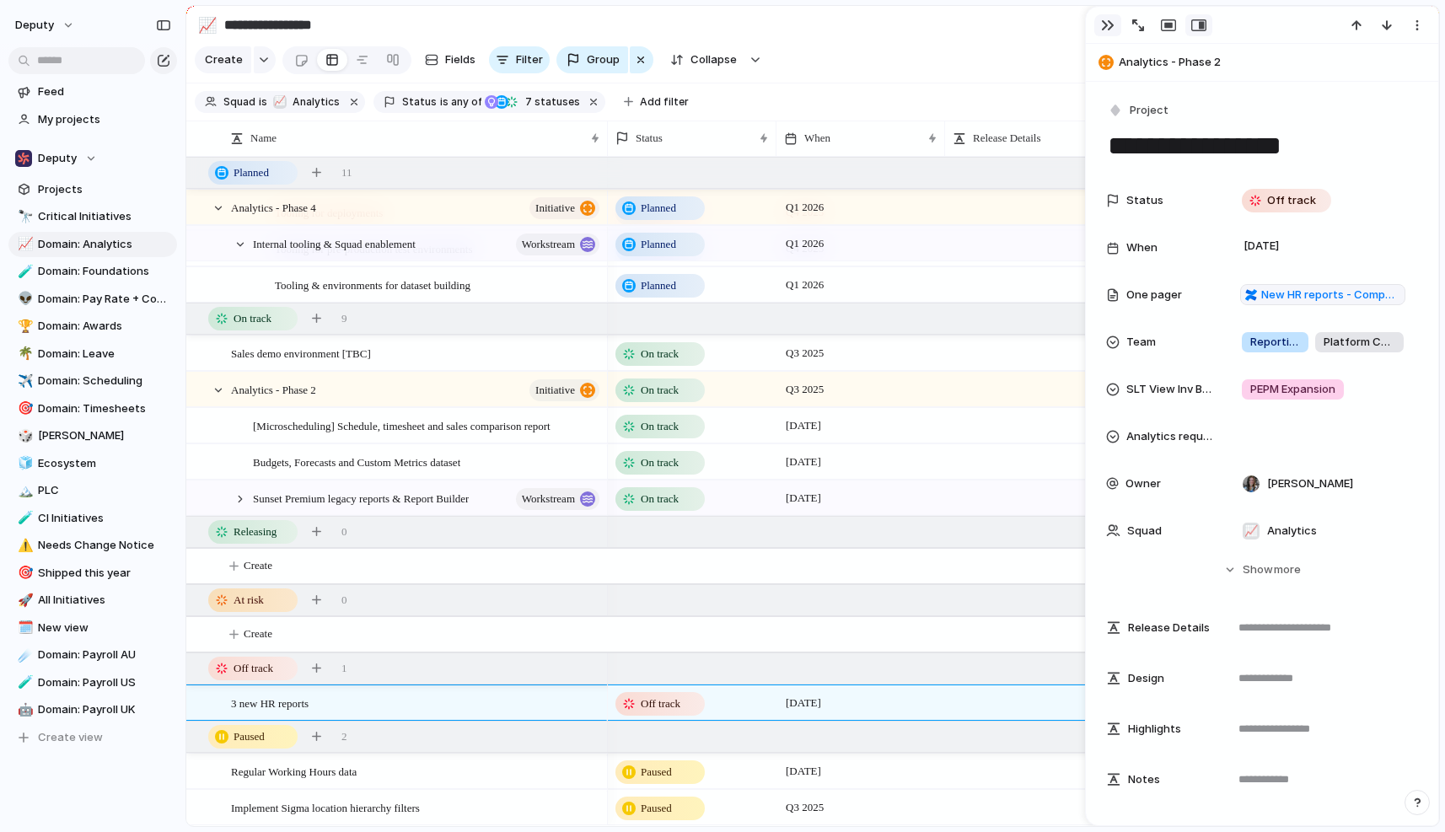
click at [1107, 30] on div "button" at bounding box center [1107, 25] width 13 height 13
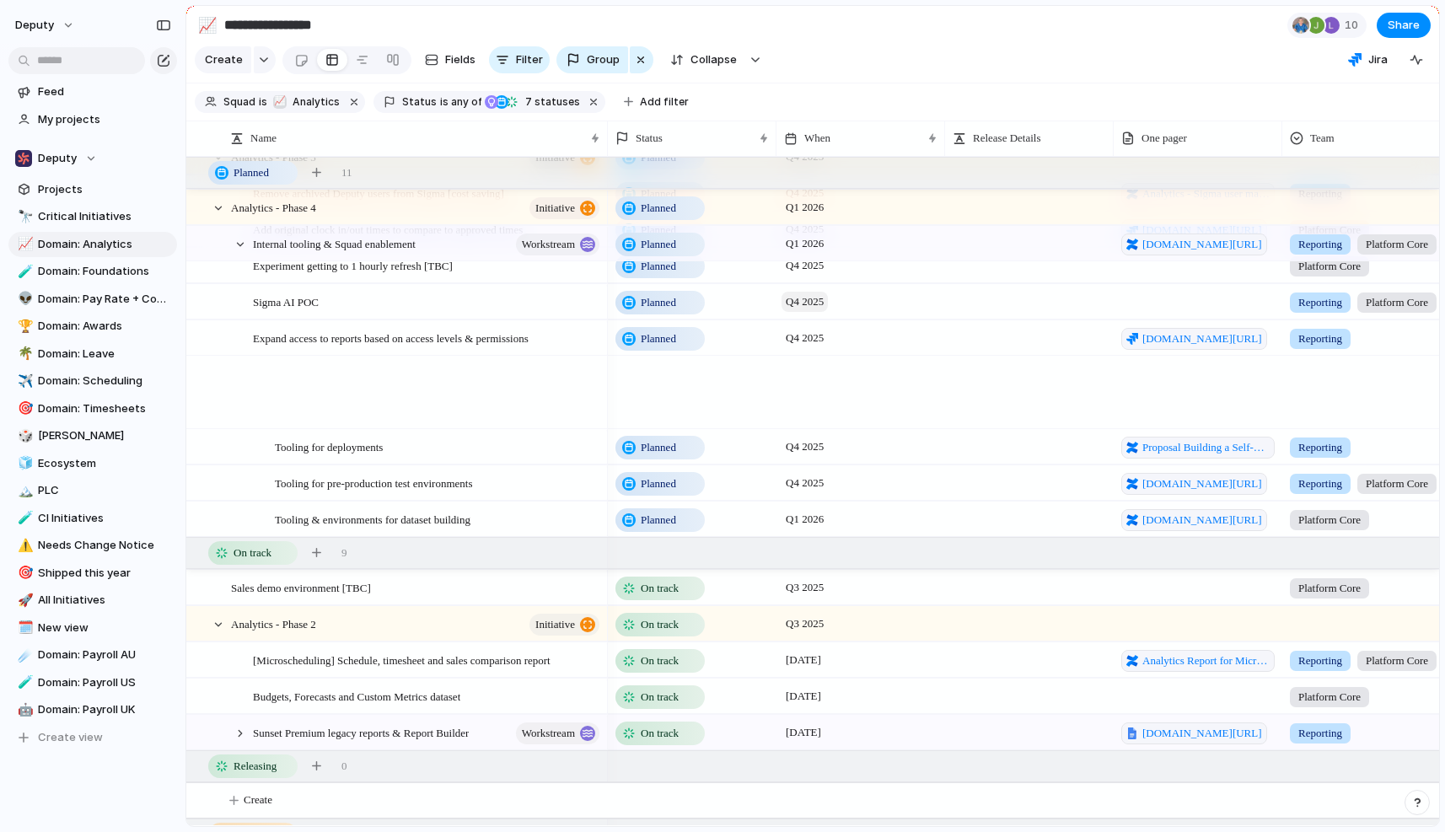
scroll to position [316, 0]
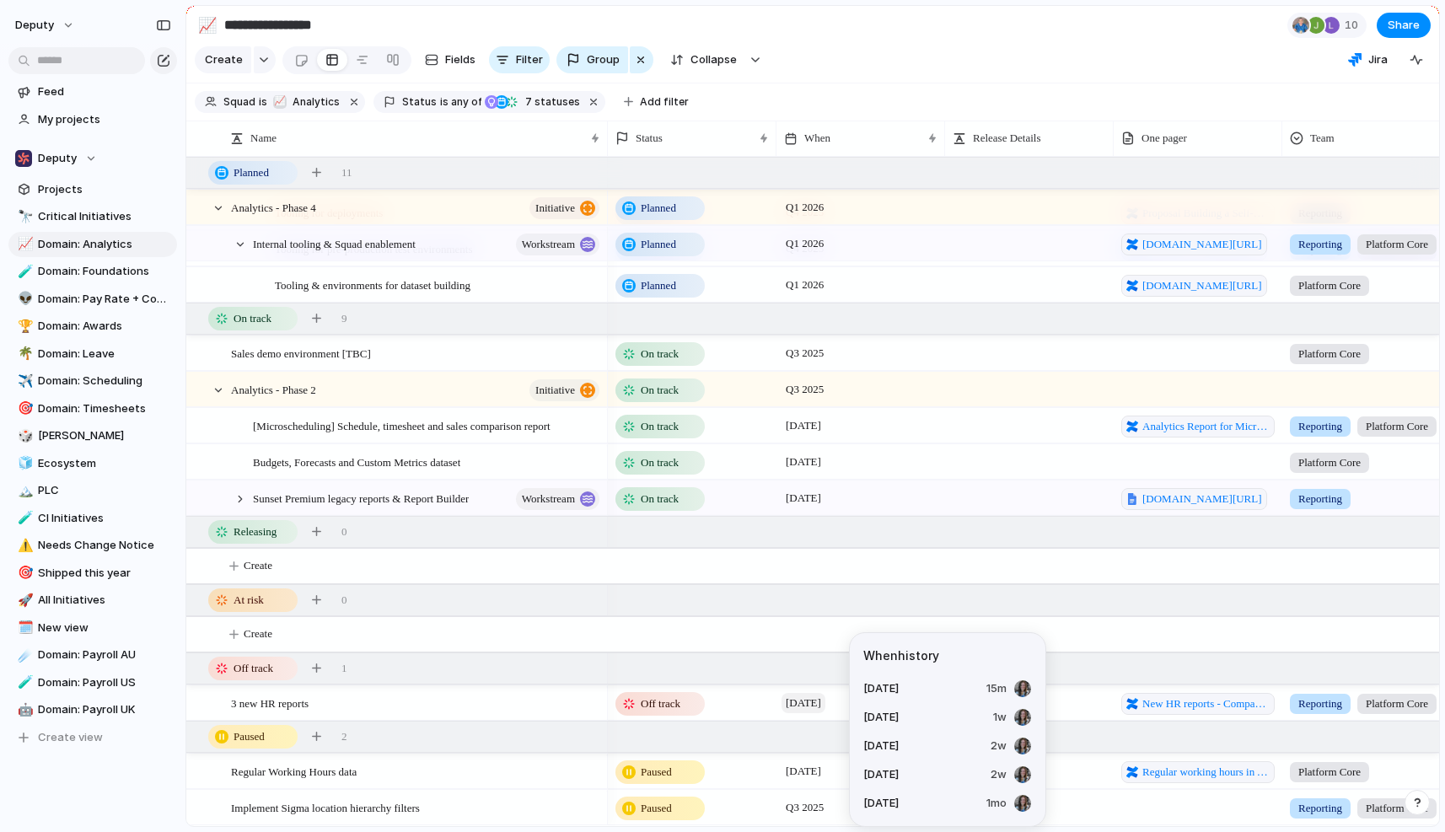
click at [814, 707] on span "[DATE]" at bounding box center [804, 703] width 44 height 20
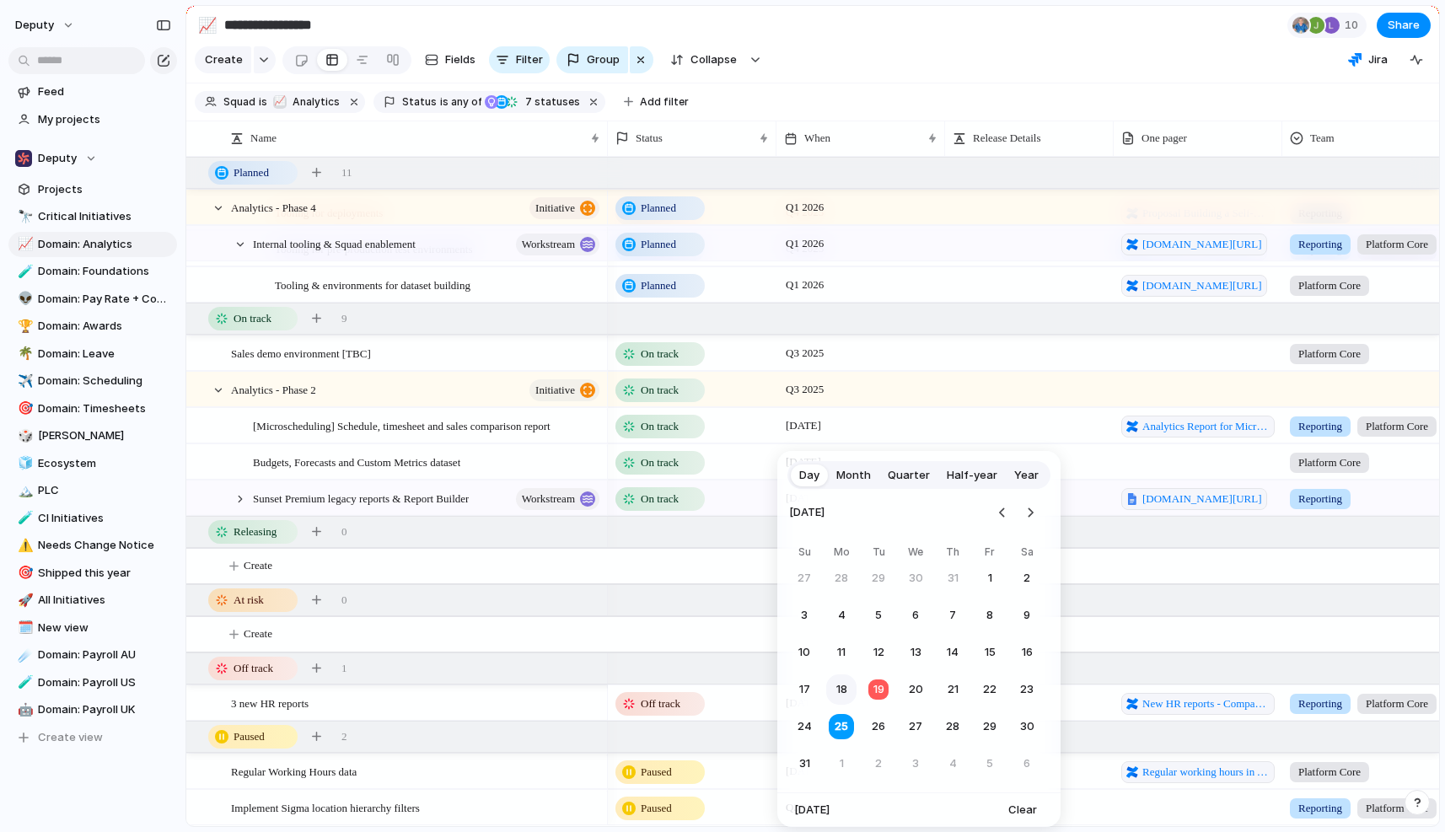
click at [846, 687] on button "18" at bounding box center [841, 690] width 30 height 30
